Goal: Book appointment/travel/reservation

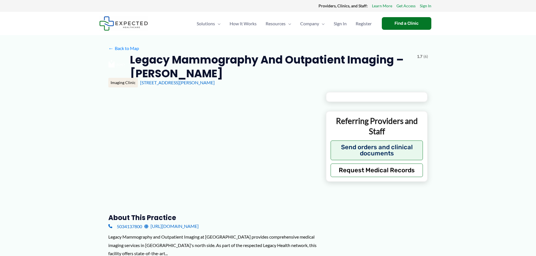
type input "**********"
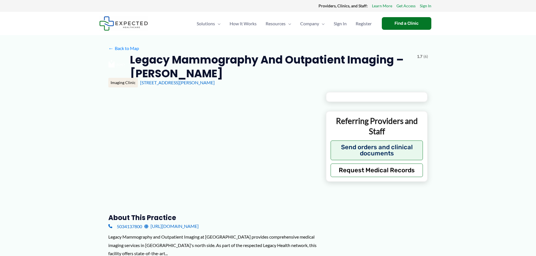
type input "**********"
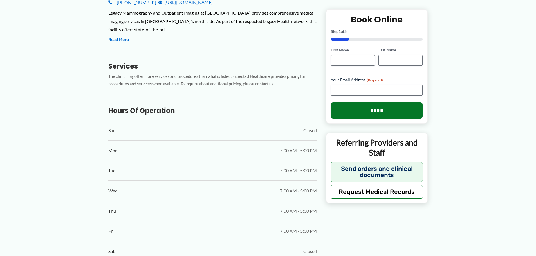
scroll to position [225, 0]
